Goal: Transaction & Acquisition: Purchase product/service

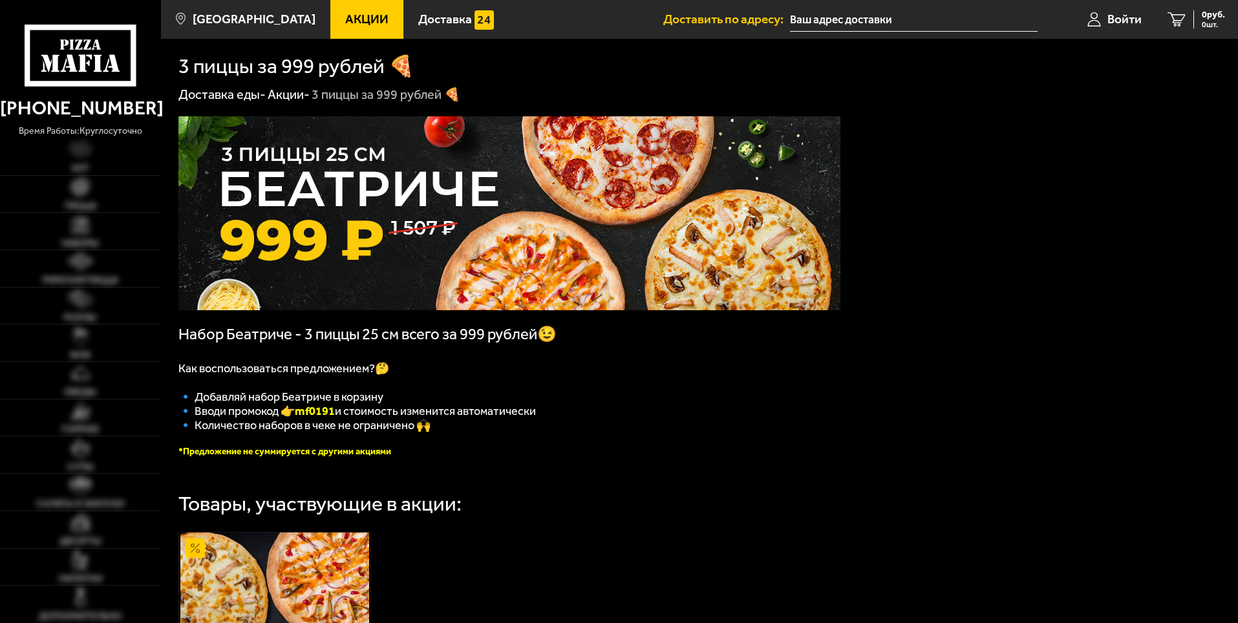
type input "[STREET_ADDRESS]"
click at [554, 283] on img at bounding box center [509, 213] width 662 height 194
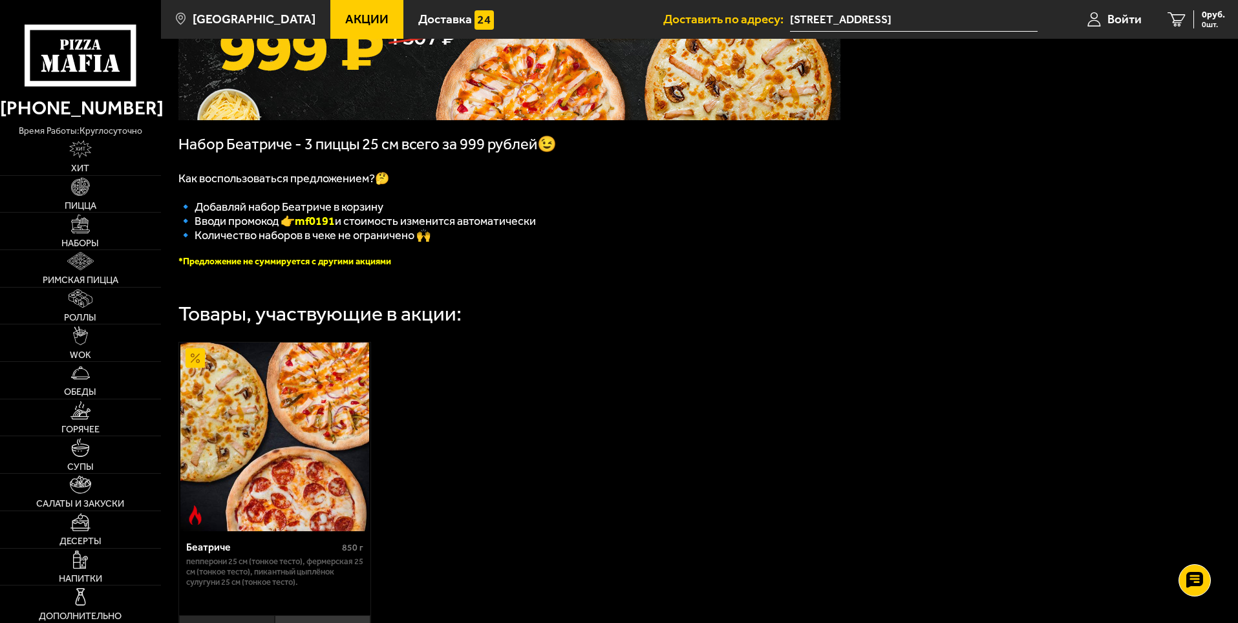
scroll to position [194, 0]
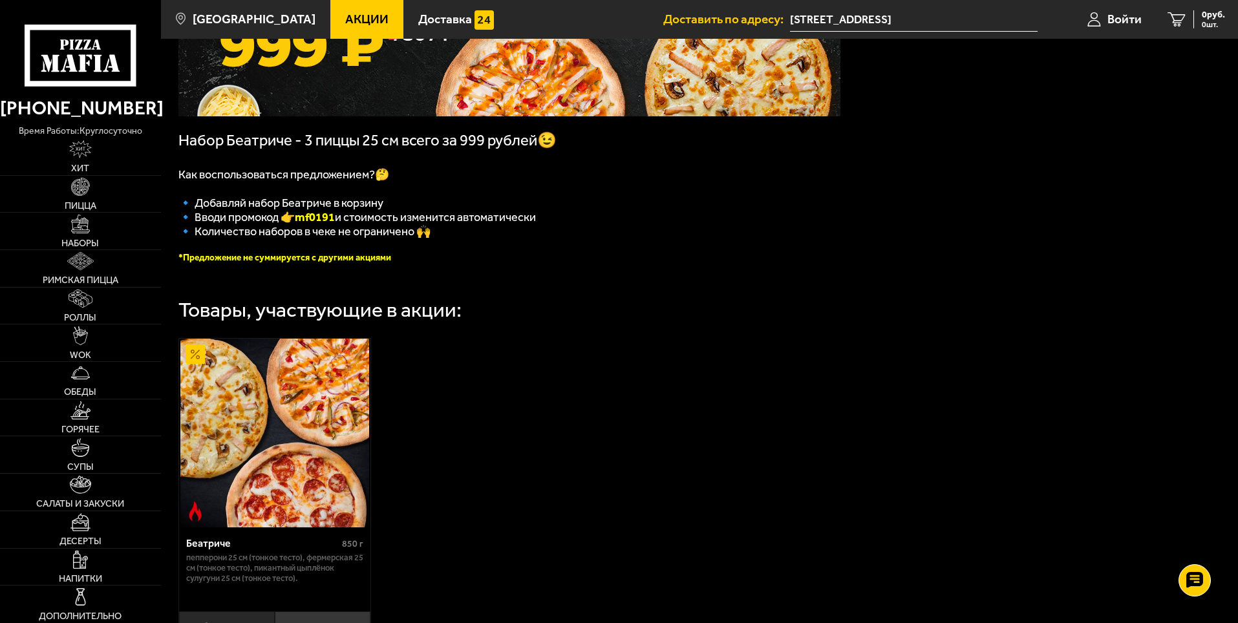
drag, startPoint x: 341, startPoint y: 226, endPoint x: 303, endPoint y: 226, distance: 38.2
click at [303, 224] on b "mf0191" at bounding box center [315, 217] width 40 height 14
copy b "mf0191"
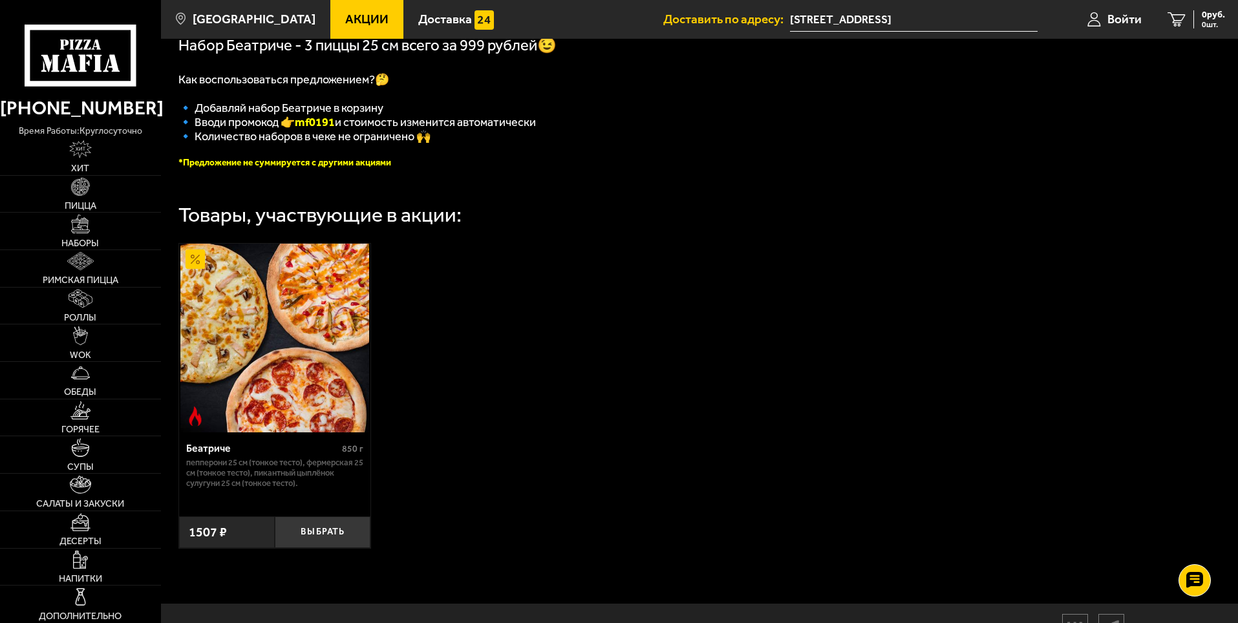
scroll to position [362, 0]
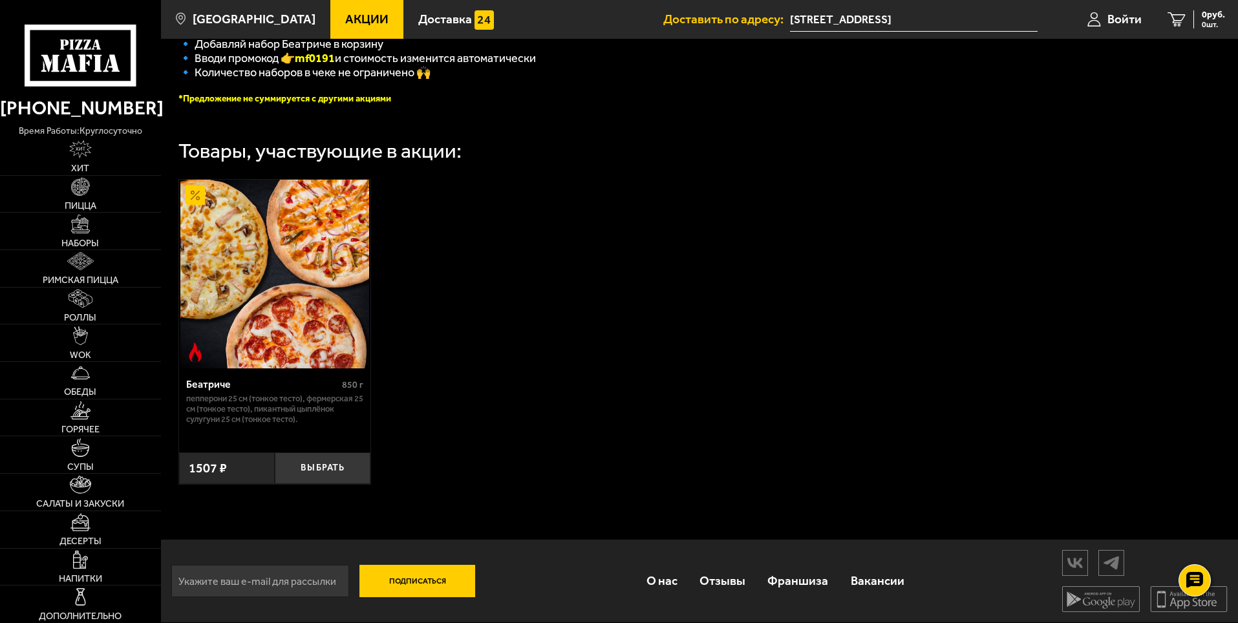
click at [297, 273] on img at bounding box center [274, 274] width 189 height 189
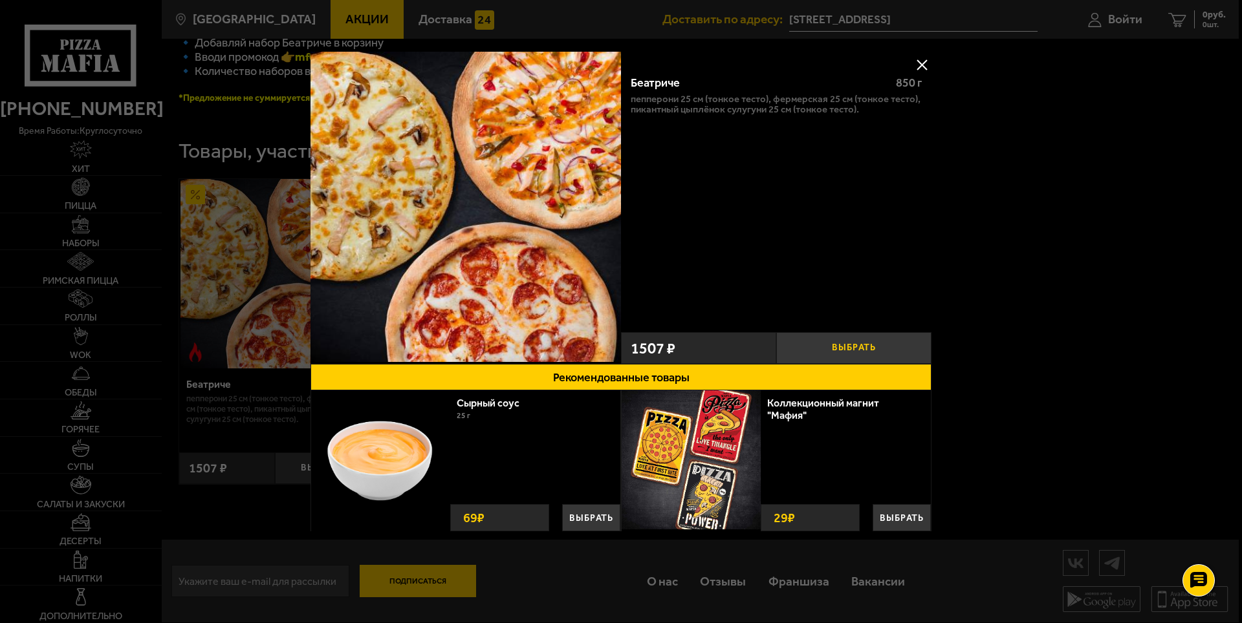
click at [850, 347] on button "Выбрать" at bounding box center [853, 348] width 155 height 32
click at [922, 60] on button at bounding box center [921, 64] width 19 height 19
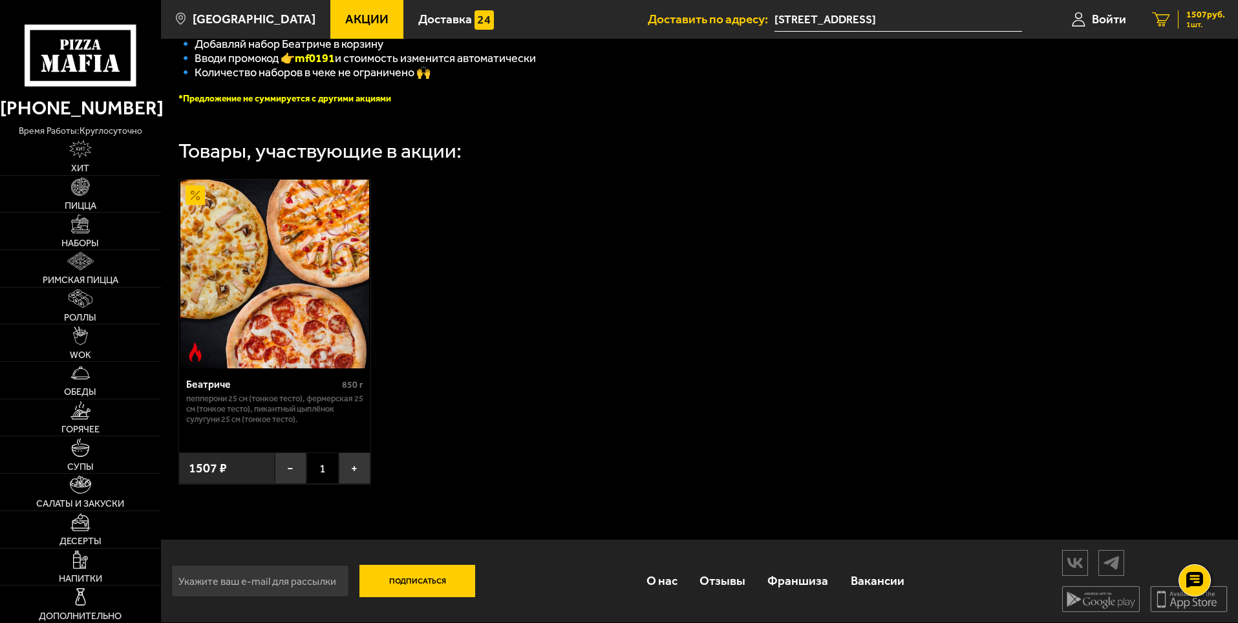
click at [1192, 21] on span "1 шт." at bounding box center [1206, 25] width 39 height 8
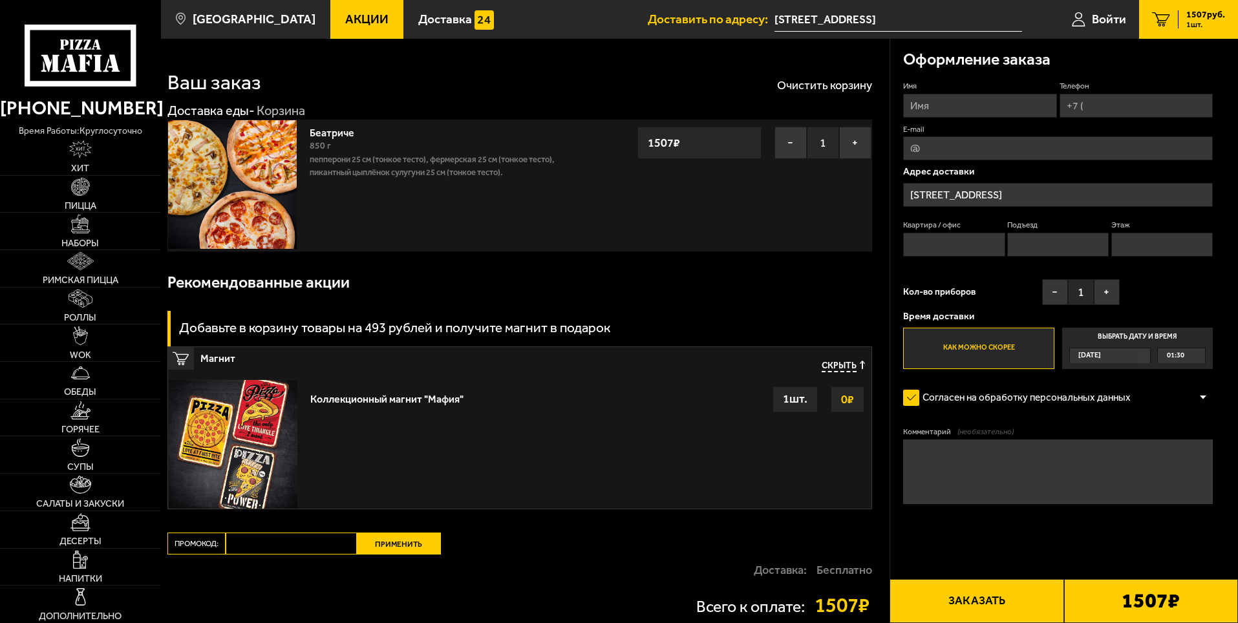
click at [969, 107] on input "Имя" at bounding box center [979, 106] width 153 height 24
type input "S"
type input "ы"
type input "[PERSON_NAME]"
click at [1117, 98] on input "Телефон" at bounding box center [1136, 106] width 153 height 24
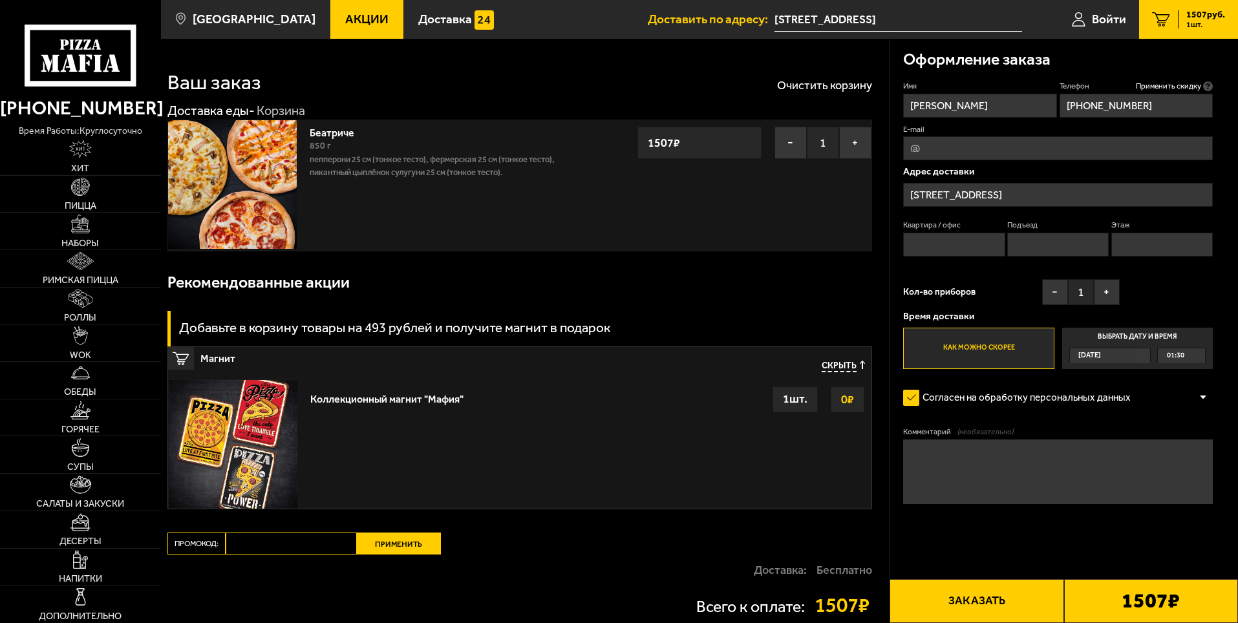
type input "[PHONE_NUMBER]"
click at [1180, 360] on span "01:30" at bounding box center [1175, 356] width 17 height 15
click at [0, 0] on input "Выбрать дату и время [DATE] 01:30" at bounding box center [0, 0] width 0 height 0
drag, startPoint x: 1179, startPoint y: 357, endPoint x: 1128, endPoint y: 357, distance: 51.1
click at [1172, 357] on span "01:30" at bounding box center [1175, 356] width 17 height 15
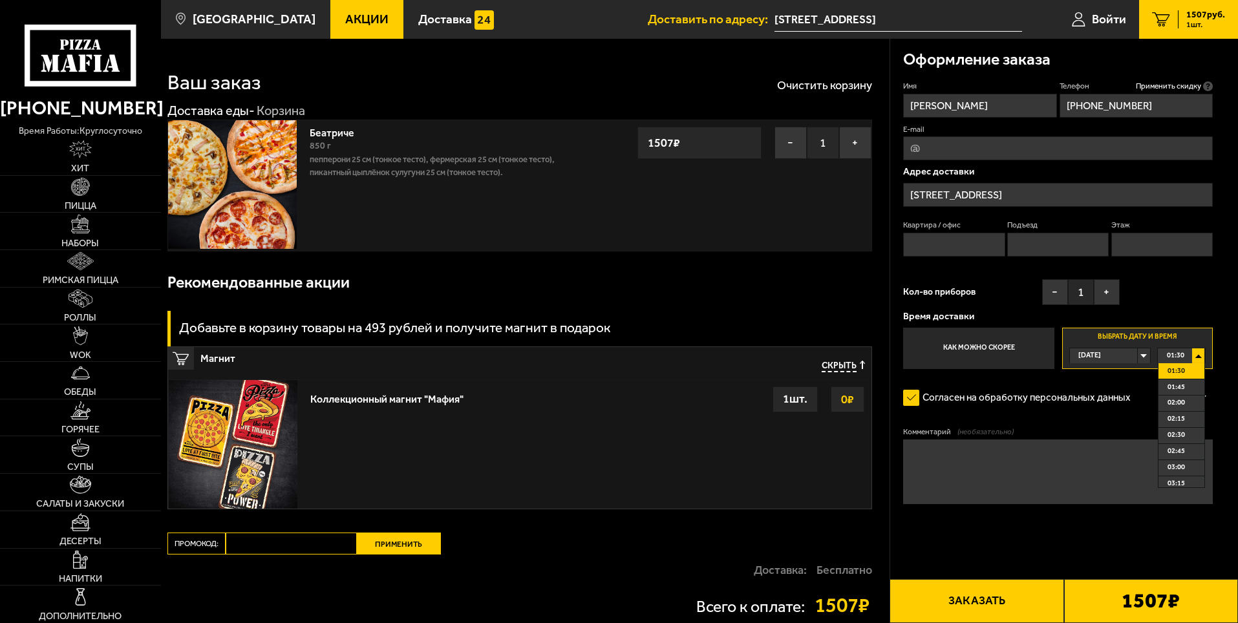
click at [1128, 357] on div "[DATE]" at bounding box center [1104, 356] width 68 height 15
click at [1180, 357] on span "01:30" at bounding box center [1175, 356] width 17 height 15
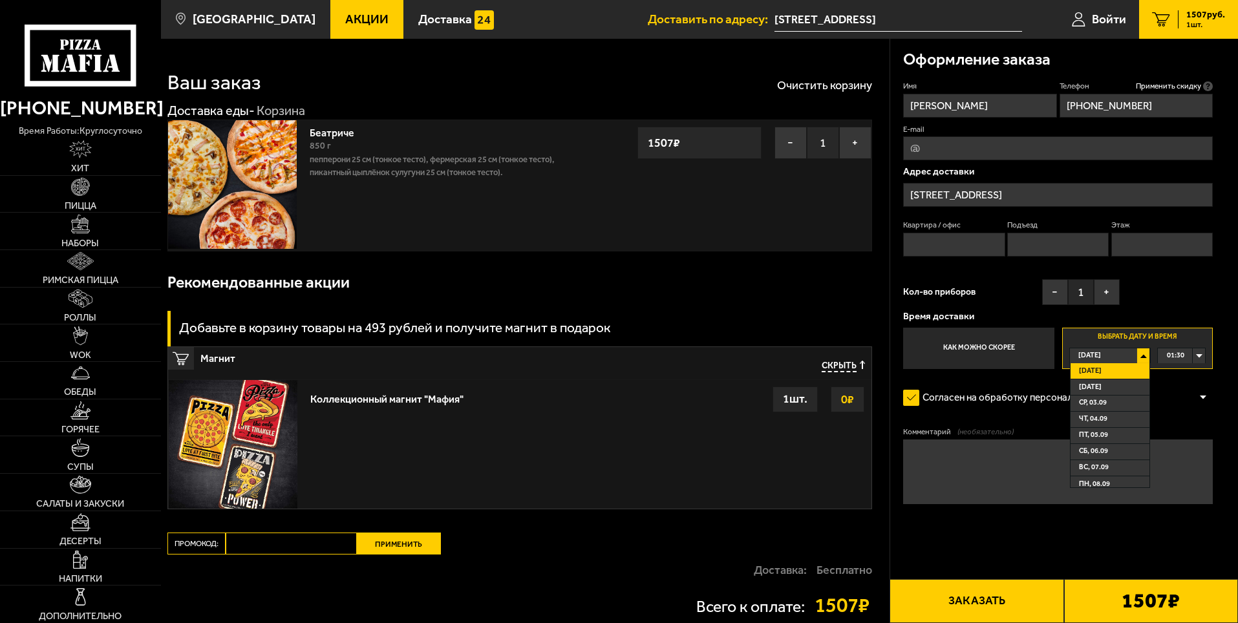
click at [1181, 360] on span "01:30" at bounding box center [1175, 356] width 17 height 15
click at [1191, 296] on div "Имя [PERSON_NAME] Телефон Применить скидку Вы будете зарегистрированы автоматич…" at bounding box center [1058, 225] width 310 height 288
click at [998, 268] on div "Имя [PERSON_NAME] Телефон Применить скидку Вы будете зарегистрированы автоматич…" at bounding box center [1058, 225] width 310 height 288
